Goal: Task Accomplishment & Management: Manage account settings

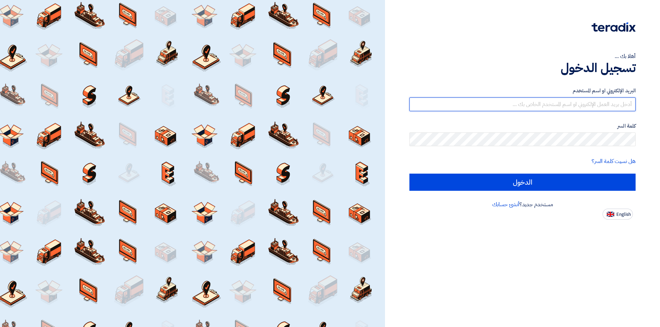
click at [561, 107] on input "text" at bounding box center [522, 105] width 226 height 14
type input "[EMAIL_ADDRESS][DOMAIN_NAME]"
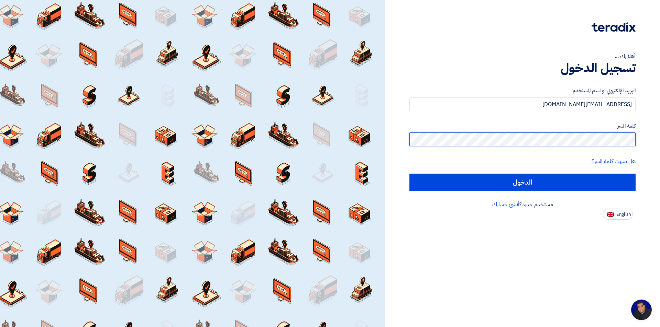
click at [409, 174] on input "الدخول" at bounding box center [522, 182] width 226 height 17
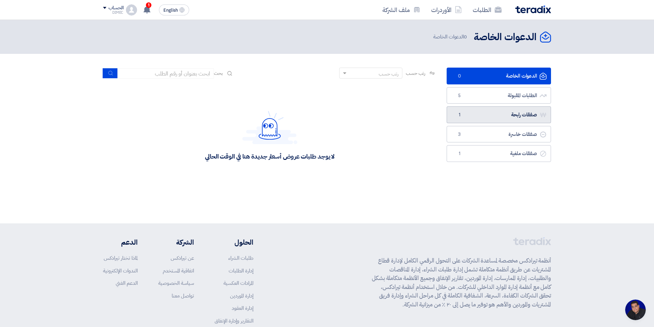
click at [509, 114] on link "صفقات رابحة صفقات رابحة 1" at bounding box center [499, 114] width 104 height 17
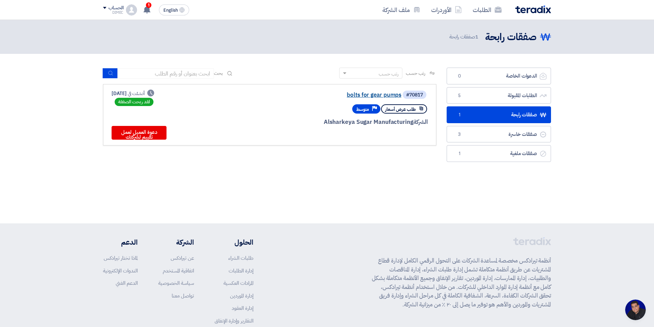
click at [383, 94] on link "bolts for gear pumps" at bounding box center [332, 95] width 137 height 6
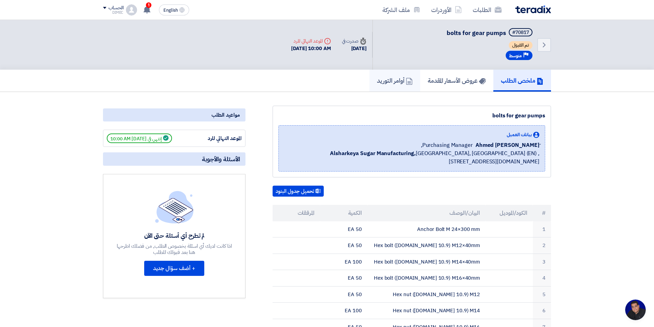
click at [390, 79] on h5 "أوامر التوريد" at bounding box center [395, 81] width 36 height 8
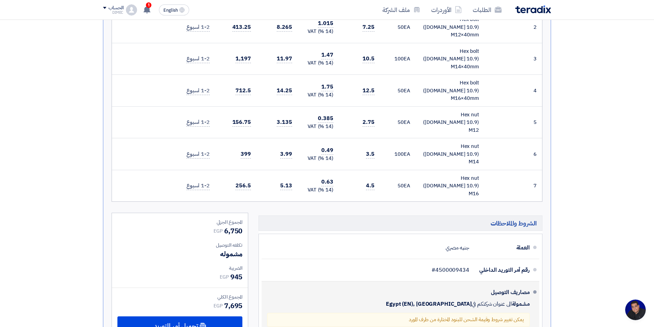
scroll to position [275, 0]
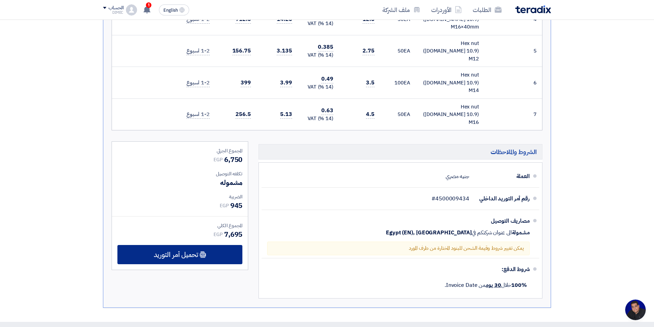
click at [204, 252] on use at bounding box center [203, 255] width 6 height 7
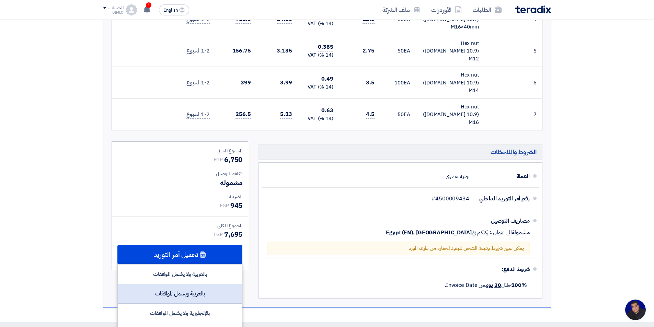
click at [214, 284] on div "بالعربية ويشمل الموافقات" at bounding box center [180, 294] width 124 height 20
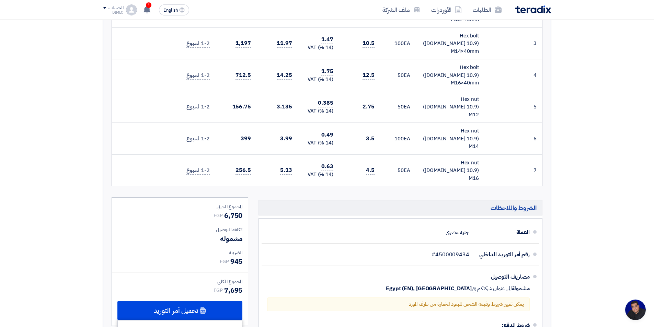
scroll to position [137, 0]
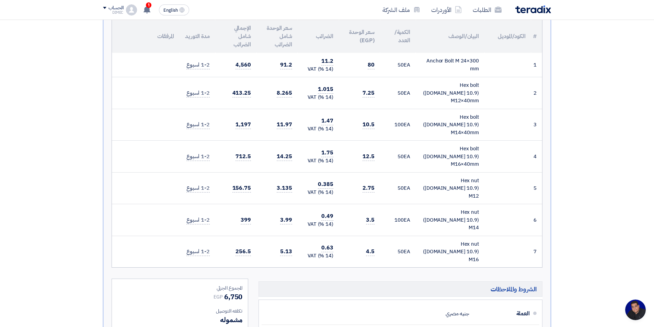
click at [451, 61] on div "Anchor Bolt M 24×300 mm" at bounding box center [450, 64] width 58 height 15
click at [451, 60] on div "Anchor Bolt M 24×300 mm" at bounding box center [450, 64] width 58 height 15
copy tr "Anchor Bolt M 24×300 mm"
drag, startPoint x: 458, startPoint y: 50, endPoint x: 452, endPoint y: 61, distance: 12.9
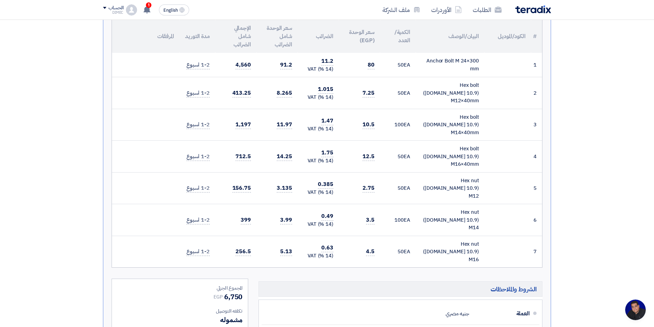
click at [452, 61] on div "Anchor Bolt M 24×300 mm" at bounding box center [450, 64] width 58 height 15
copy tr "Anchor Bolt M 24×300 mm"
click at [466, 91] on div "Hex bolt ([DOMAIN_NAME] 10.9) M12×40mm" at bounding box center [450, 92] width 58 height 23
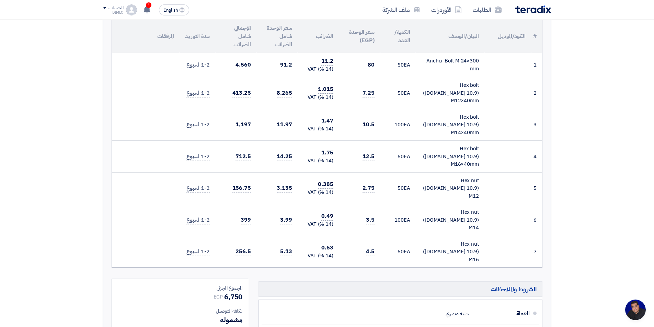
click at [466, 91] on div "Hex bolt ([DOMAIN_NAME] 10.9) M12×40mm" at bounding box center [450, 92] width 58 height 23
copy tr "Hex bolt ([DOMAIN_NAME] 10.9) M12×40mm"
click at [465, 114] on div "Hex bolt ([DOMAIN_NAME] 10.9) M14×40mm" at bounding box center [450, 124] width 58 height 23
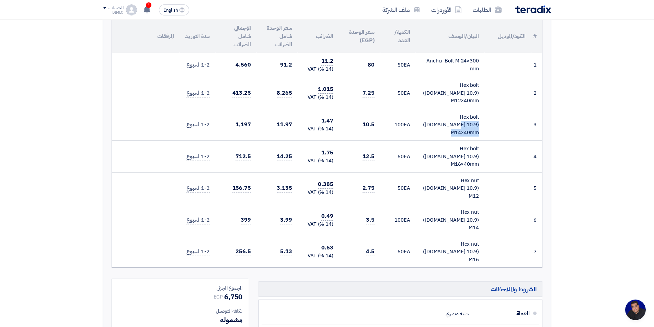
click at [464, 114] on div "Hex bolt ([DOMAIN_NAME] 10.9) M14×40mm" at bounding box center [450, 124] width 58 height 23
copy tr "Hex bolt ([DOMAIN_NAME] 10.9) M14×40mm"
click at [470, 145] on div "Hex bolt ([DOMAIN_NAME] 10.9) M16×40mm" at bounding box center [450, 156] width 58 height 23
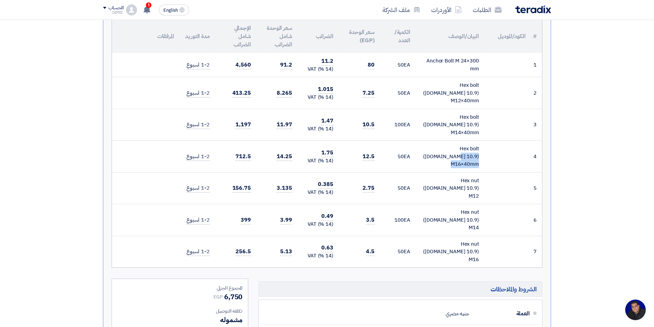
click at [470, 145] on div "Hex bolt ([DOMAIN_NAME] 10.9) M16×40mm" at bounding box center [450, 156] width 58 height 23
copy tr "Hex bolt ([DOMAIN_NAME] 10.9) M16×40mm"
click at [456, 177] on div "Hex nut ([DOMAIN_NAME] 10.9) M12" at bounding box center [450, 188] width 58 height 23
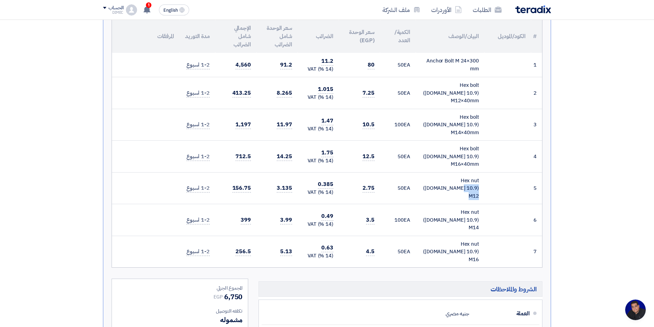
copy tr "Hex nut ([DOMAIN_NAME] 10.9) M12"
click at [441, 209] on div "Hex nut ([DOMAIN_NAME] 10.9) M14" at bounding box center [450, 220] width 58 height 23
copy tr "Hex nut ([DOMAIN_NAME] 10.9) M14"
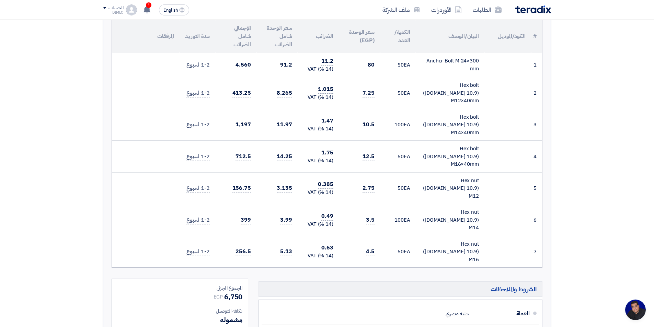
click at [436, 240] on div "Hex nut ([DOMAIN_NAME] 10.9) M16" at bounding box center [450, 251] width 58 height 23
copy tr "Hex nut ([DOMAIN_NAME] 10.9) M16"
click at [623, 125] on section "أمر توريد رقم #PO_720585 Approved تم الإنشاء بواسطة [PERSON_NAME] في [DATE] 2:2…" at bounding box center [327, 207] width 654 height 505
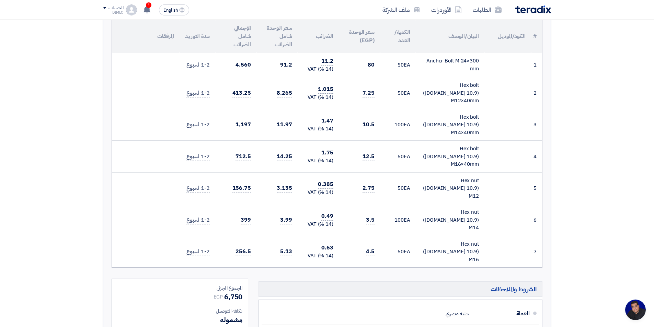
scroll to position [0, 0]
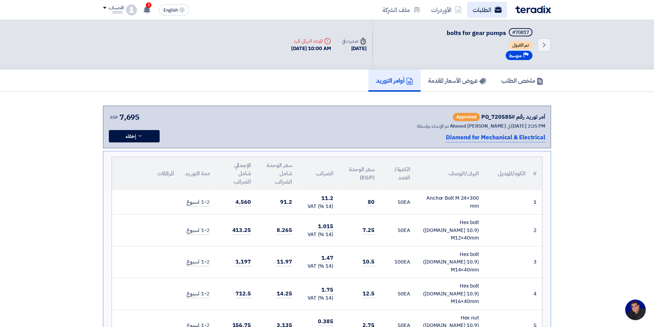
click at [486, 12] on link "الطلبات" at bounding box center [488, 10] width 40 height 16
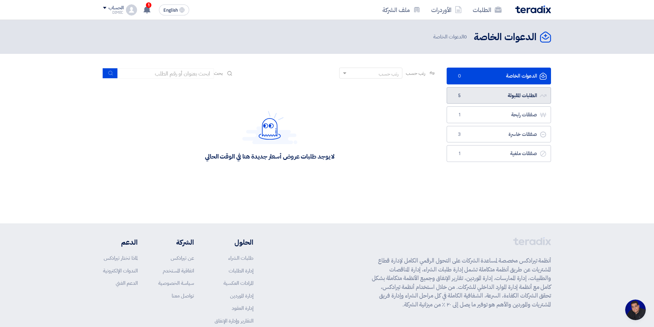
click at [511, 99] on link "الطلبات المقبولة الطلبات المقبولة 5" at bounding box center [499, 95] width 104 height 17
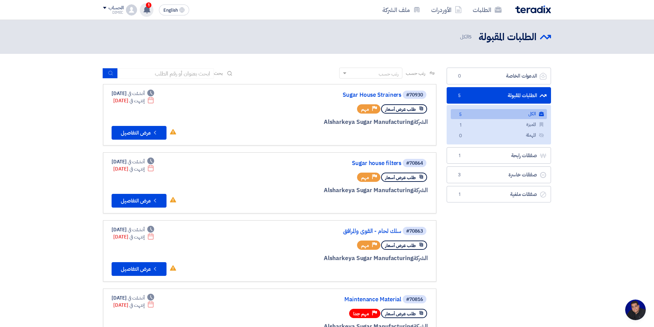
click at [150, 10] on use at bounding box center [147, 10] width 7 height 8
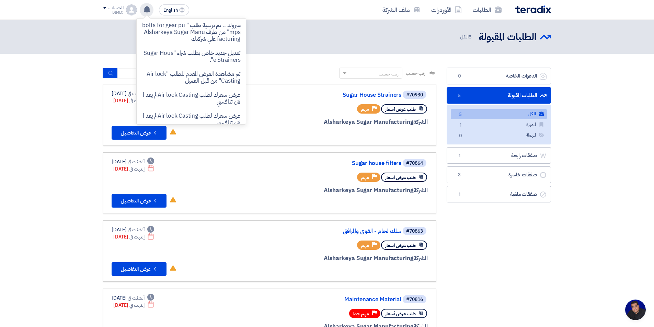
click at [150, 10] on use at bounding box center [147, 10] width 7 height 8
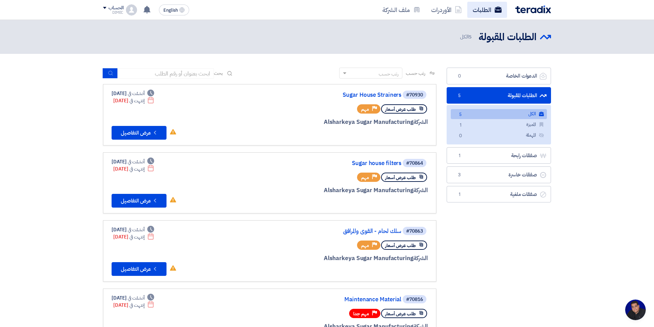
click at [485, 12] on link "الطلبات" at bounding box center [488, 10] width 40 height 16
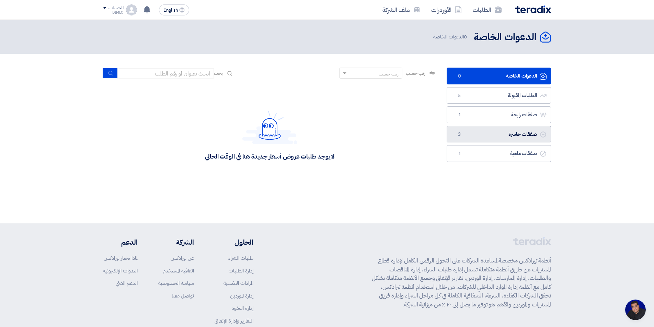
click at [517, 135] on link "صفقات خاسرة صفقات خاسرة 3" at bounding box center [499, 134] width 104 height 17
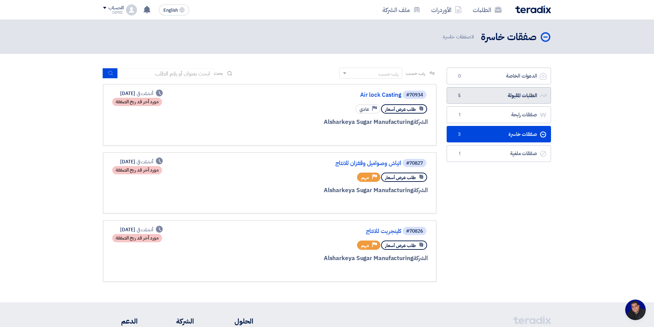
click at [492, 97] on link "الطلبات المقبولة الطلبات المقبولة 5" at bounding box center [499, 95] width 104 height 17
